Goal: Transaction & Acquisition: Purchase product/service

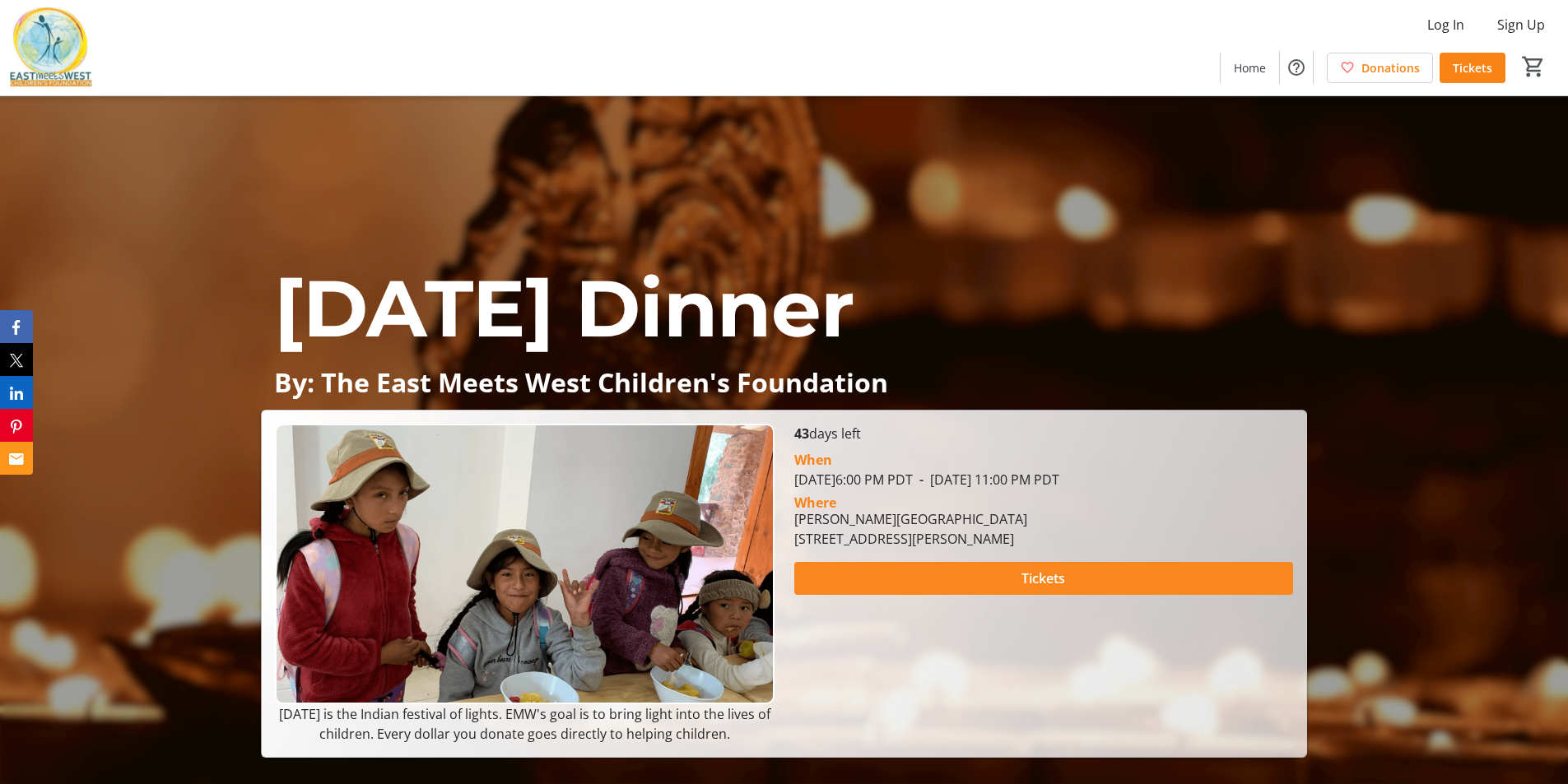
click at [956, 578] on span at bounding box center [1043, 579] width 499 height 39
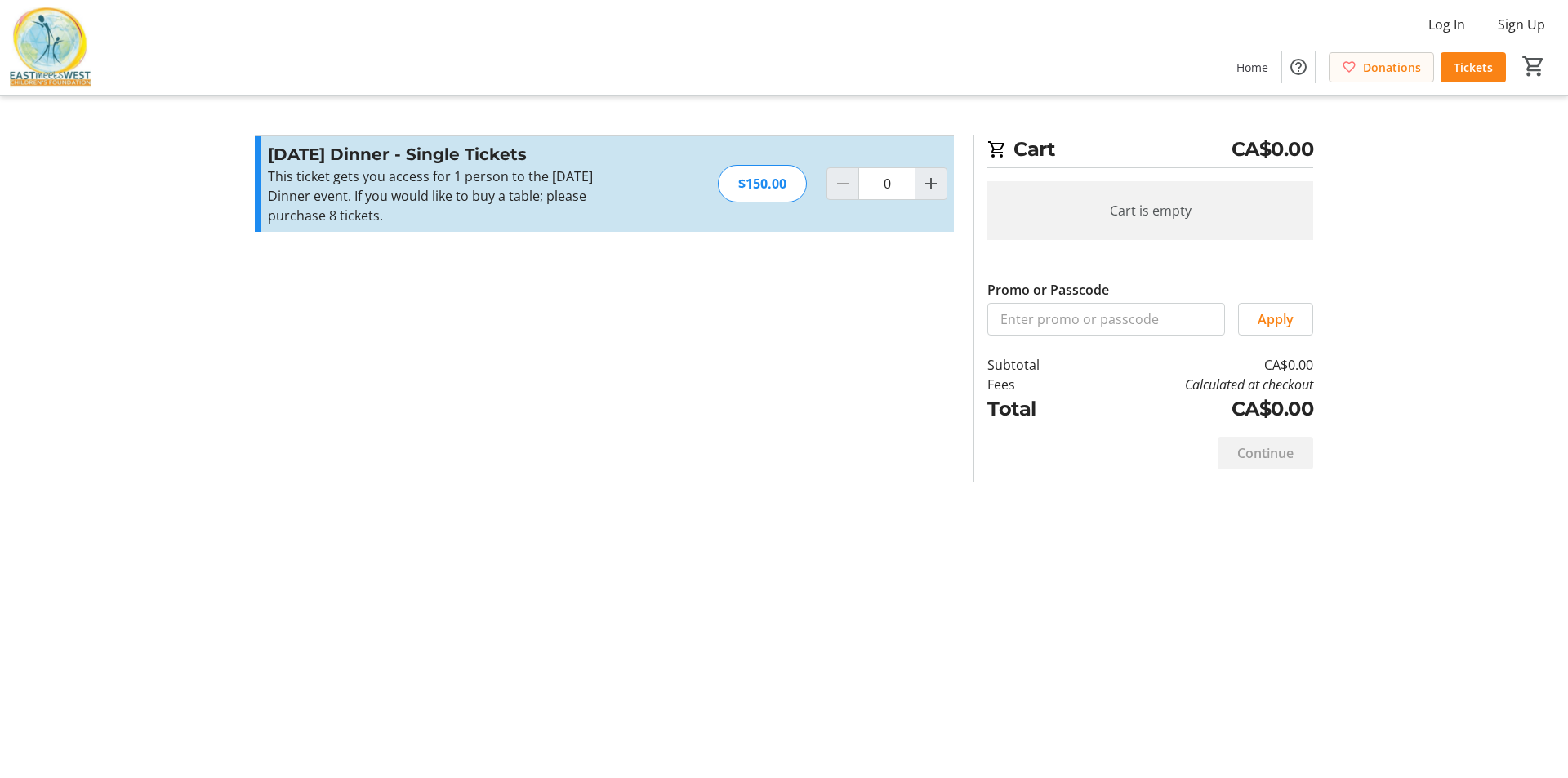
click at [1401, 56] on span at bounding box center [1382, 67] width 103 height 39
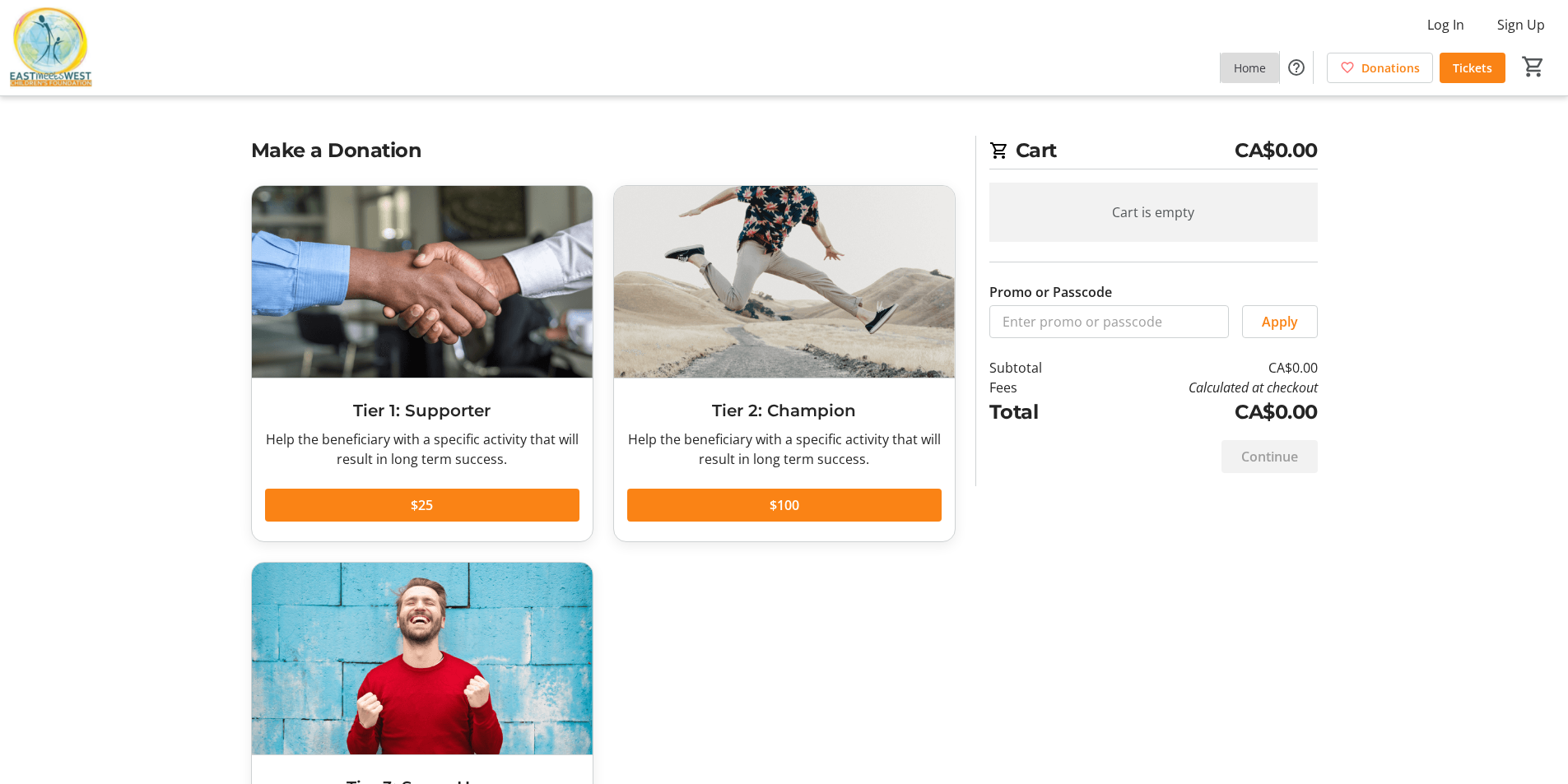
click at [1255, 85] on span at bounding box center [1249, 68] width 58 height 39
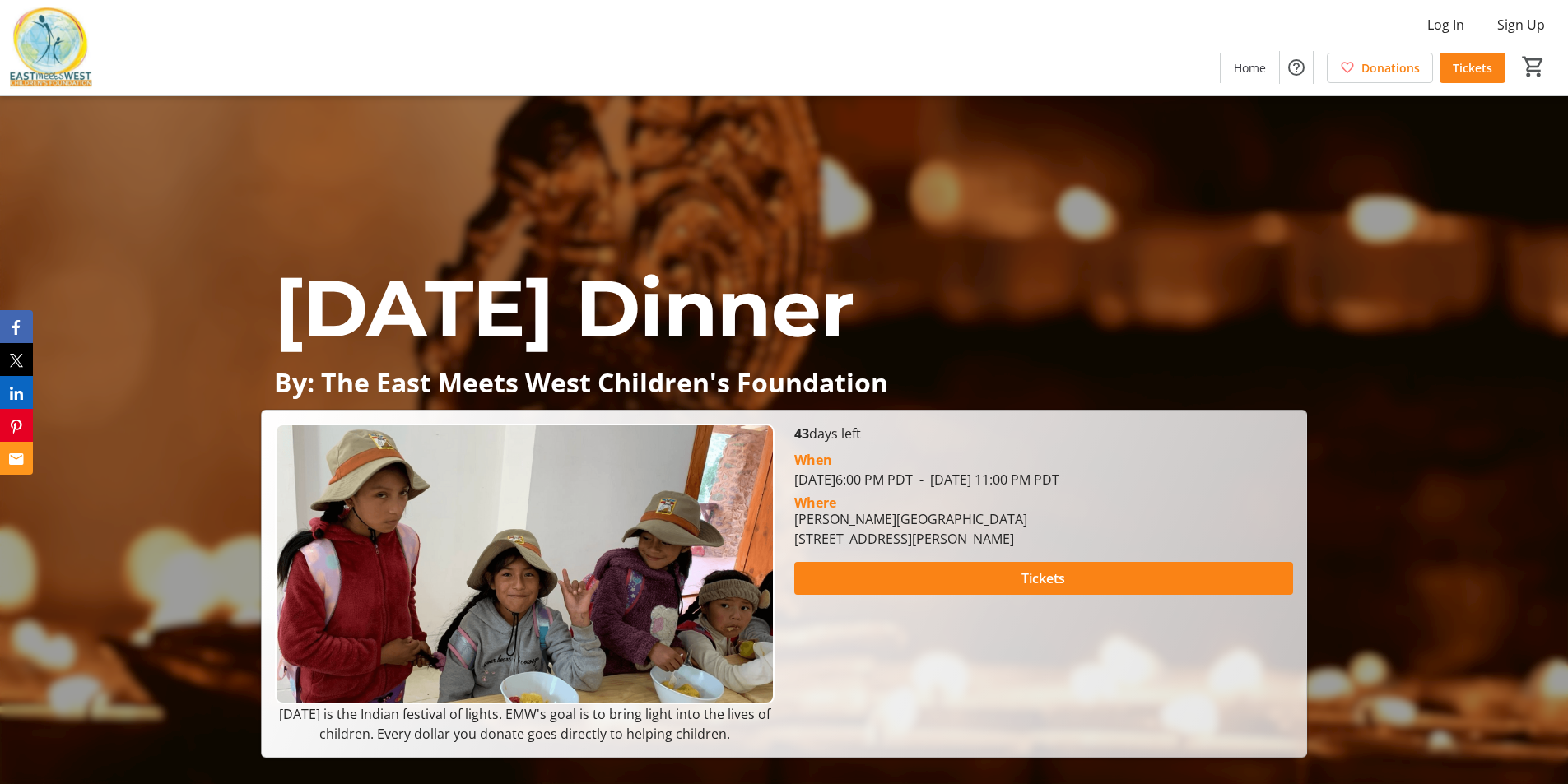
click at [77, 65] on img at bounding box center [51, 48] width 83 height 83
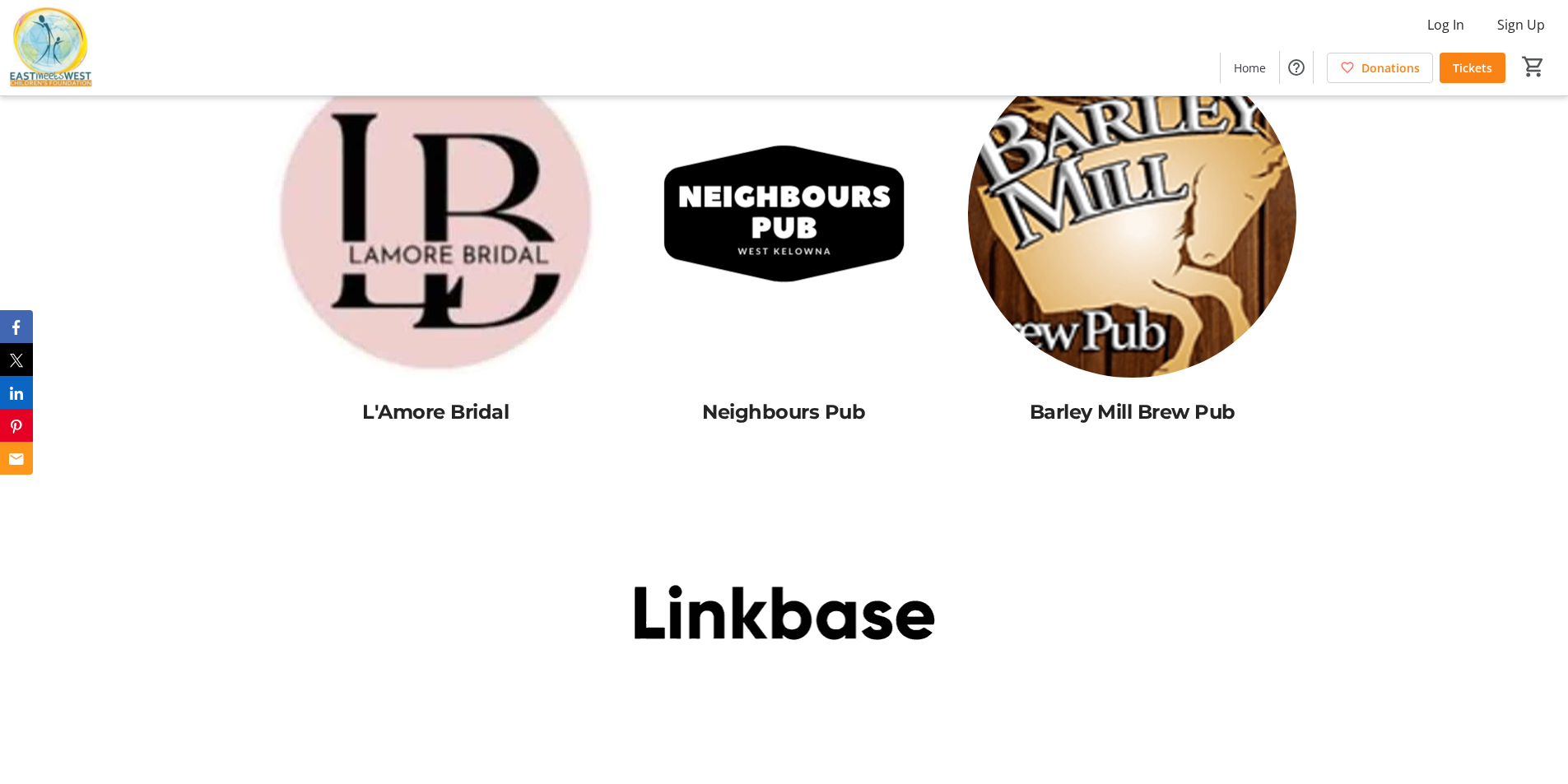
scroll to position [1893, 0]
